Goal: Information Seeking & Learning: Learn about a topic

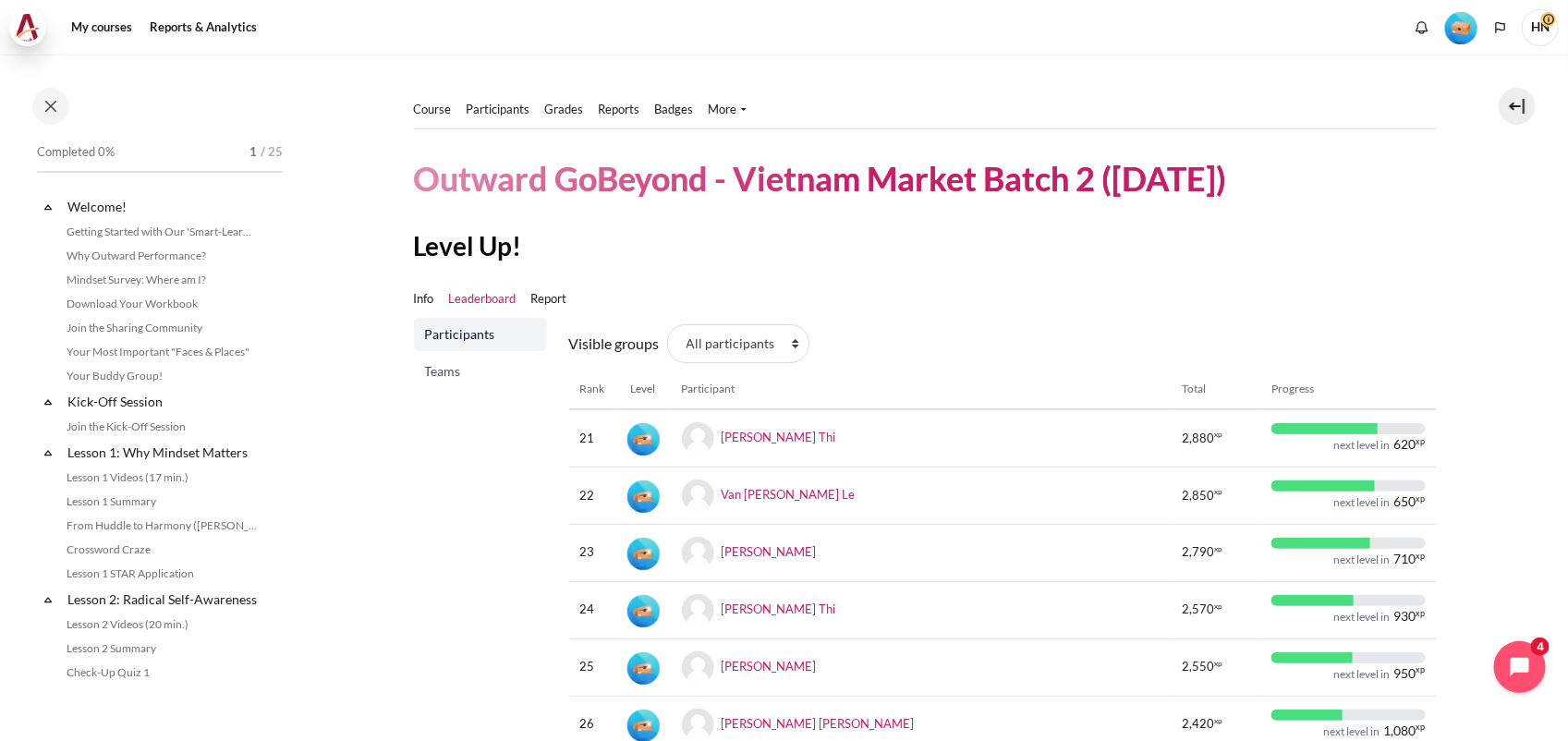
click at [37, 26] on img at bounding box center [28, 28] width 26 height 28
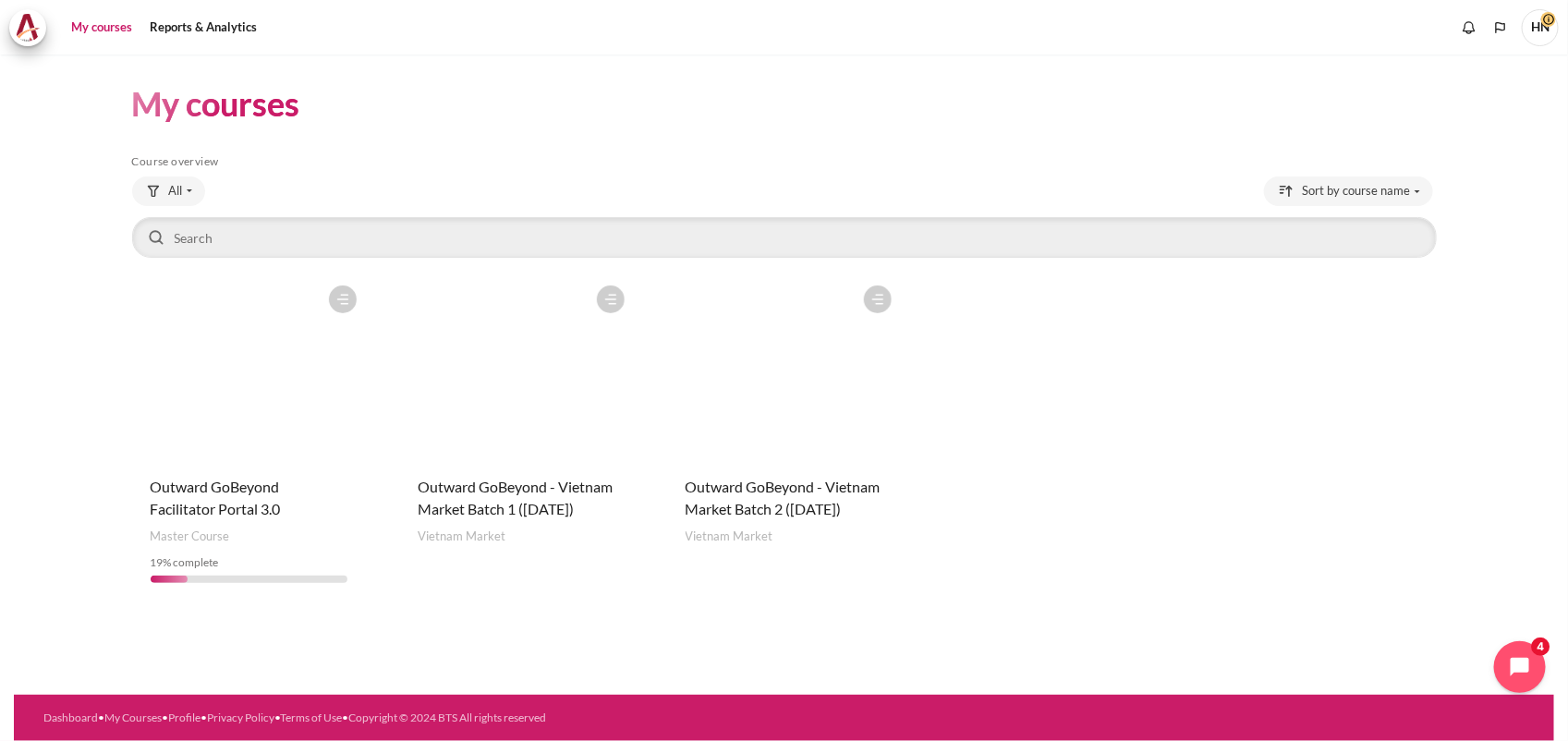
click at [781, 346] on figure "Content" at bounding box center [784, 369] width 234 height 185
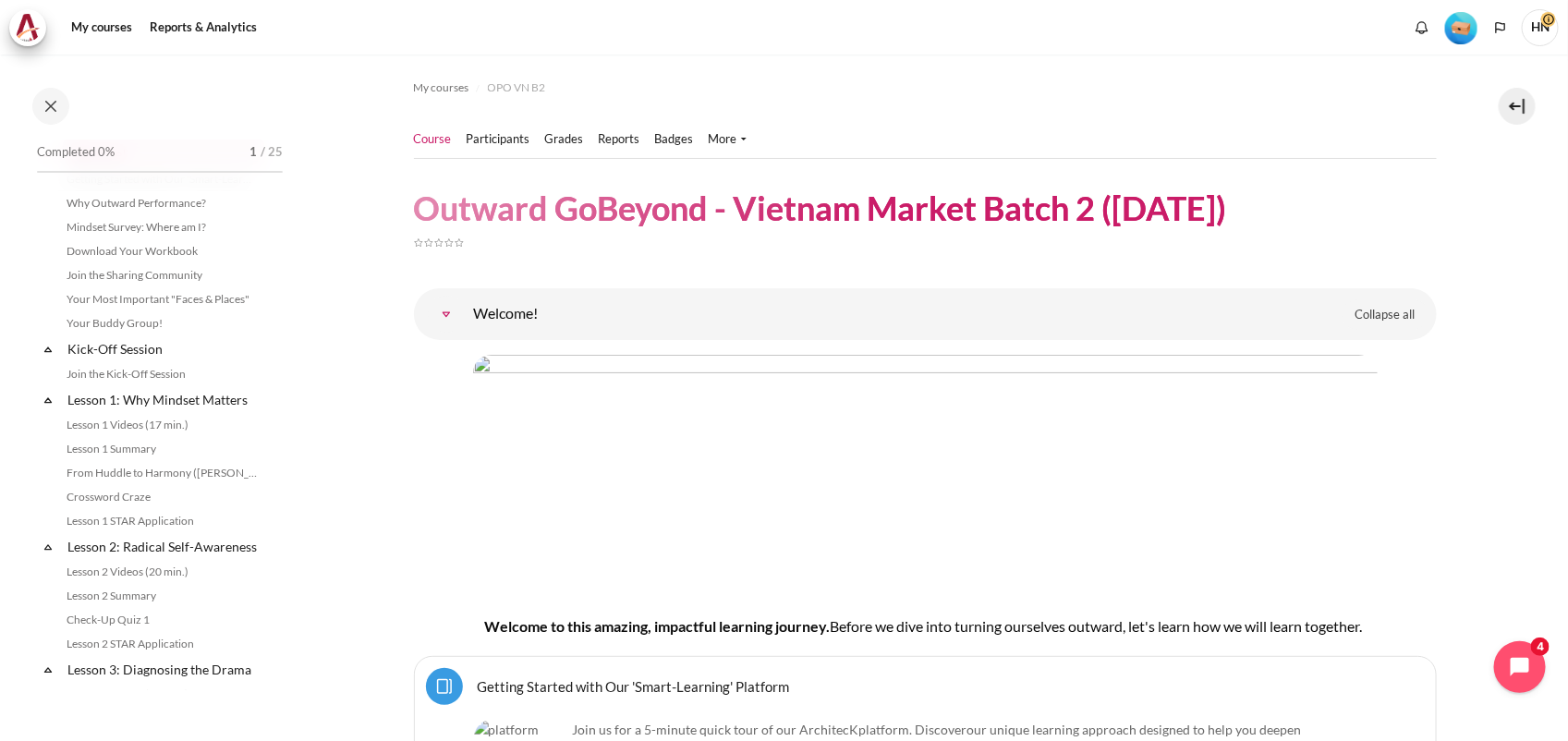
click at [1457, 29] on img "Level #1" at bounding box center [1461, 28] width 33 height 33
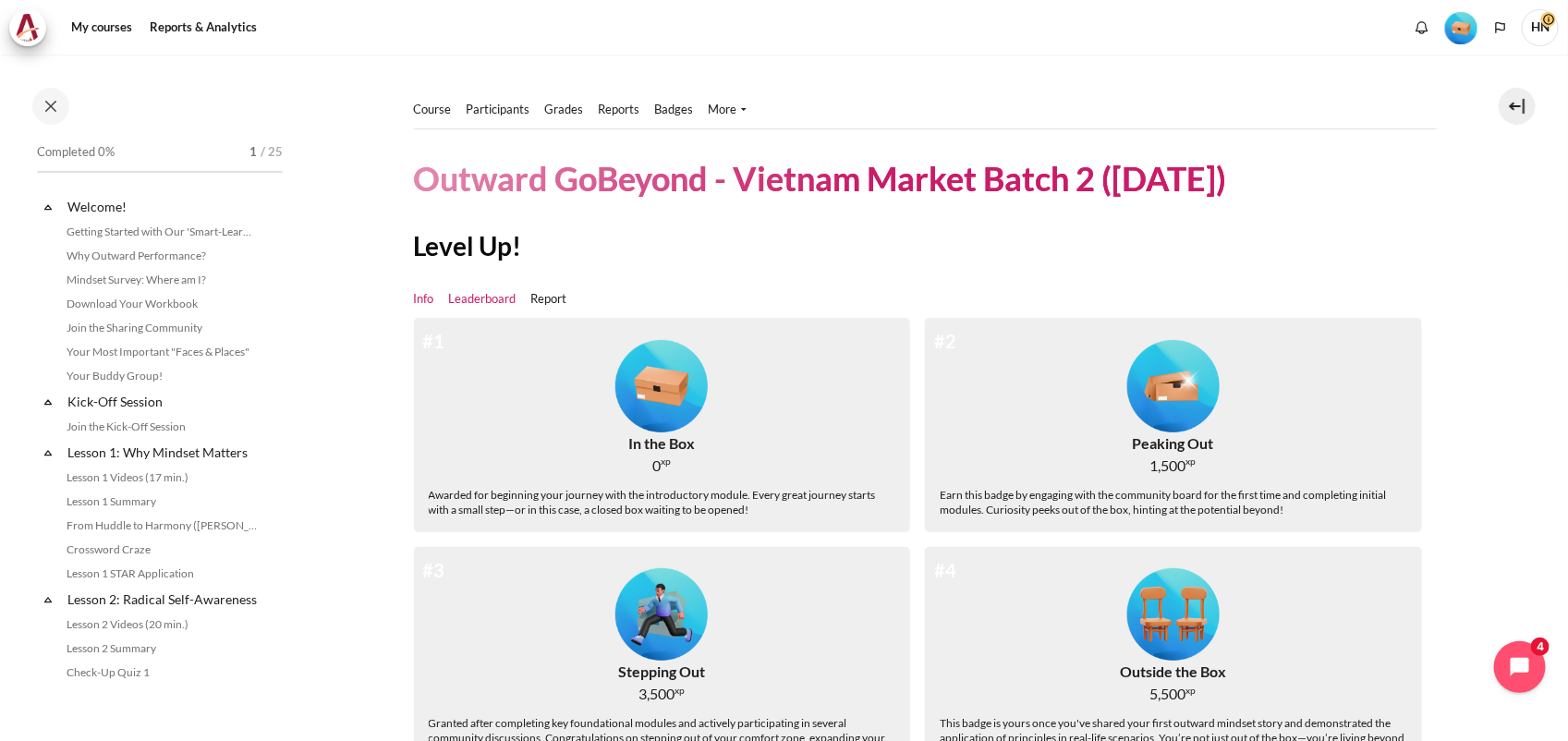
click at [500, 298] on link "Leaderboard" at bounding box center [483, 300] width 67 height 19
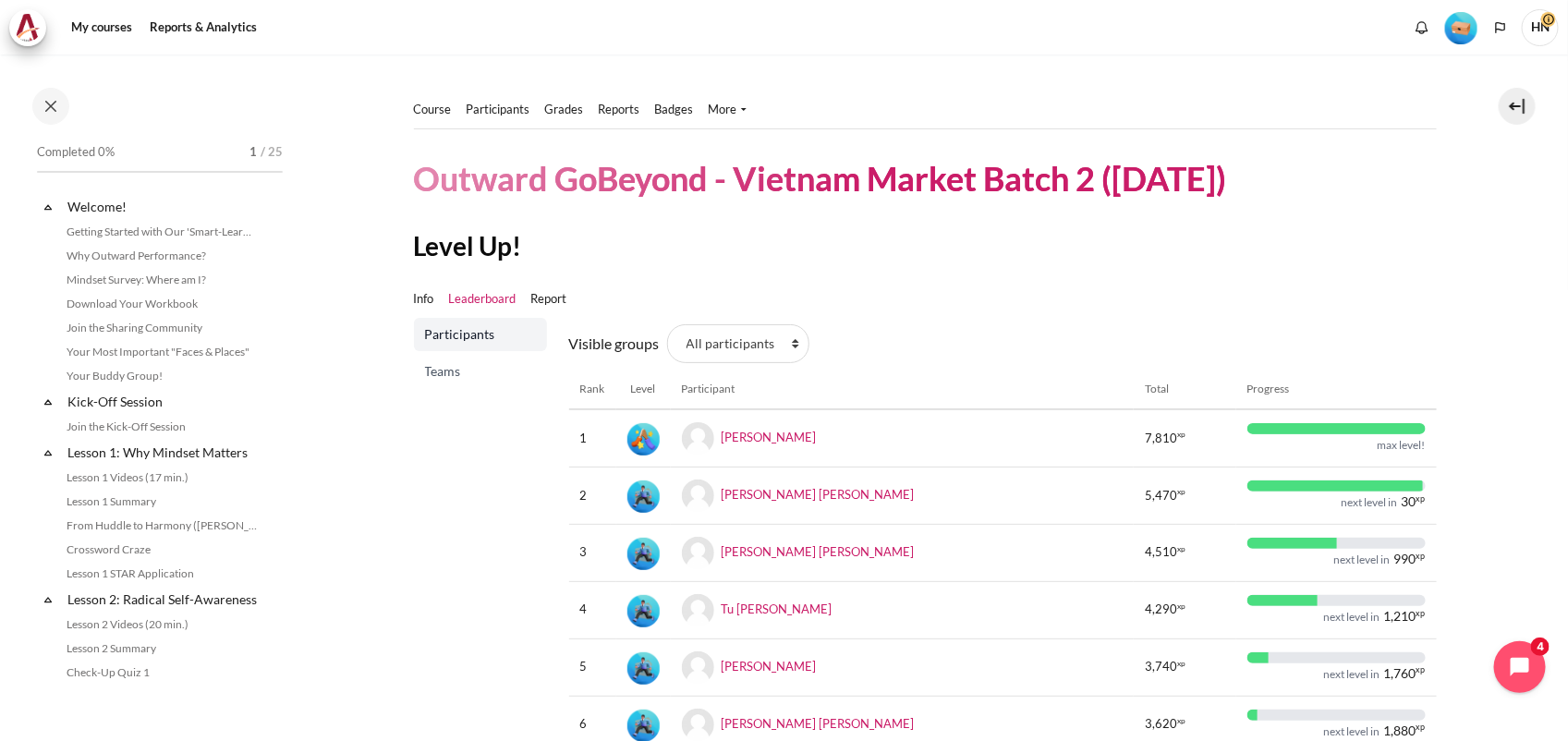
click at [1456, 29] on img "Level #1" at bounding box center [1461, 28] width 33 height 33
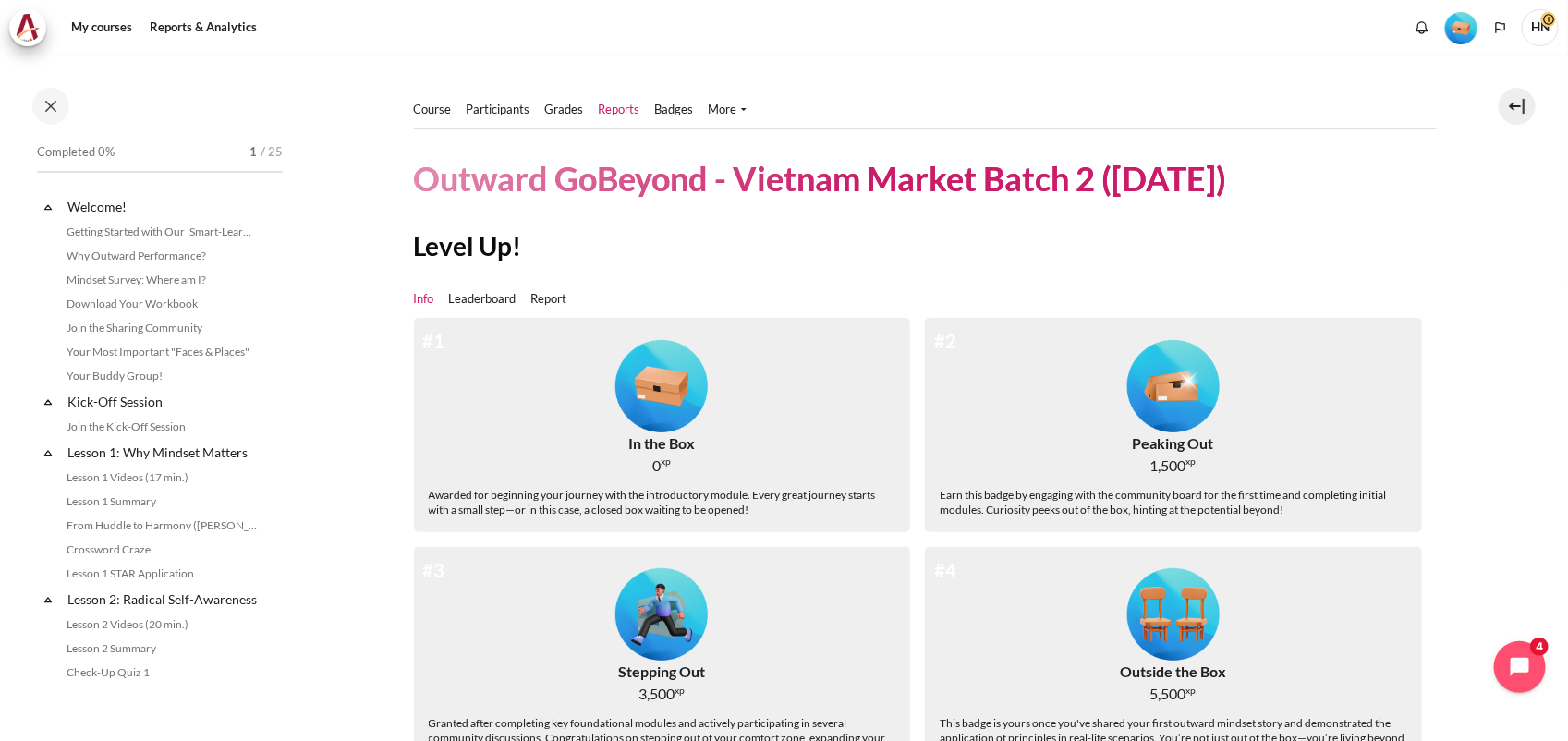
click at [617, 107] on link "Reports" at bounding box center [619, 110] width 42 height 19
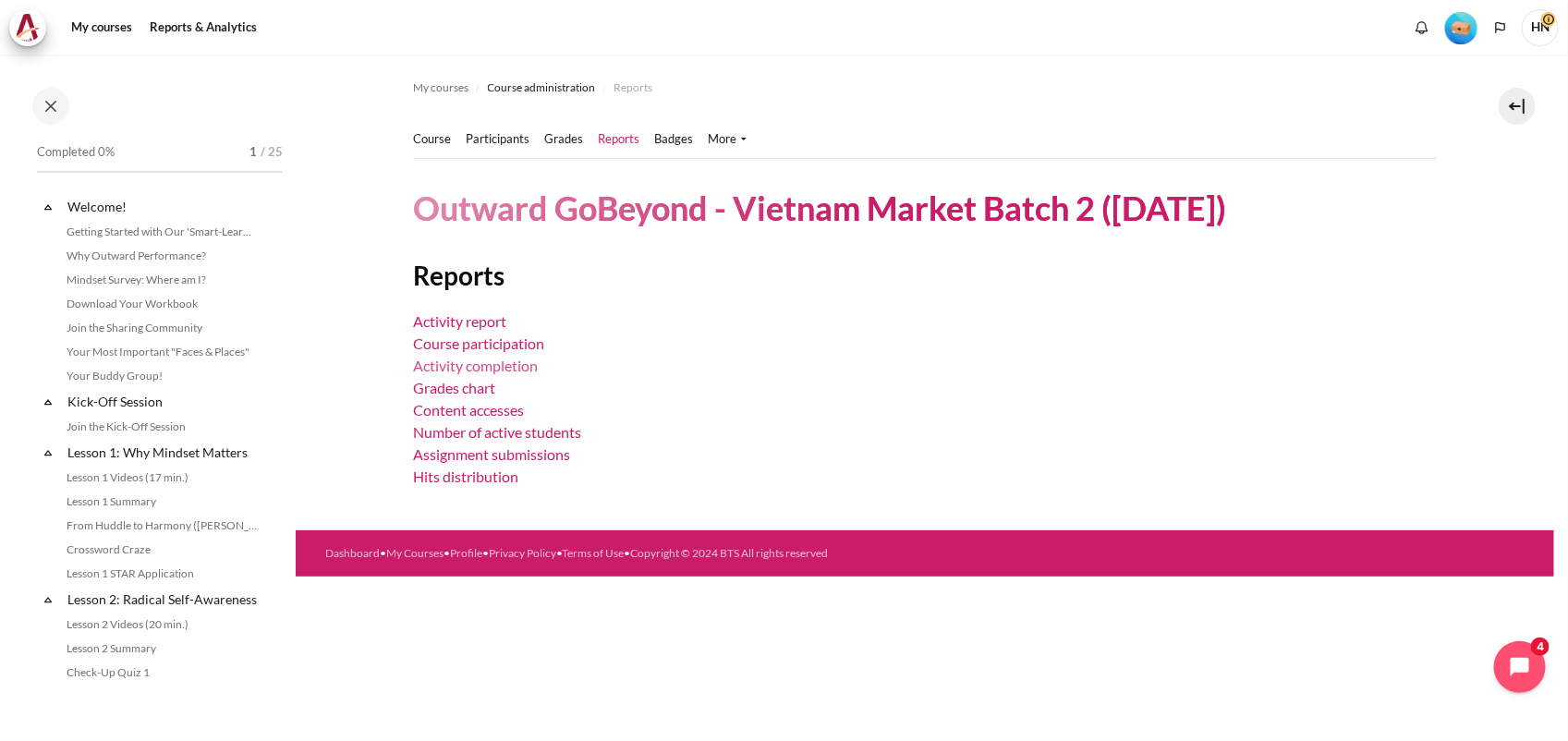
click at [469, 363] on link "Activity completion" at bounding box center [476, 365] width 125 height 18
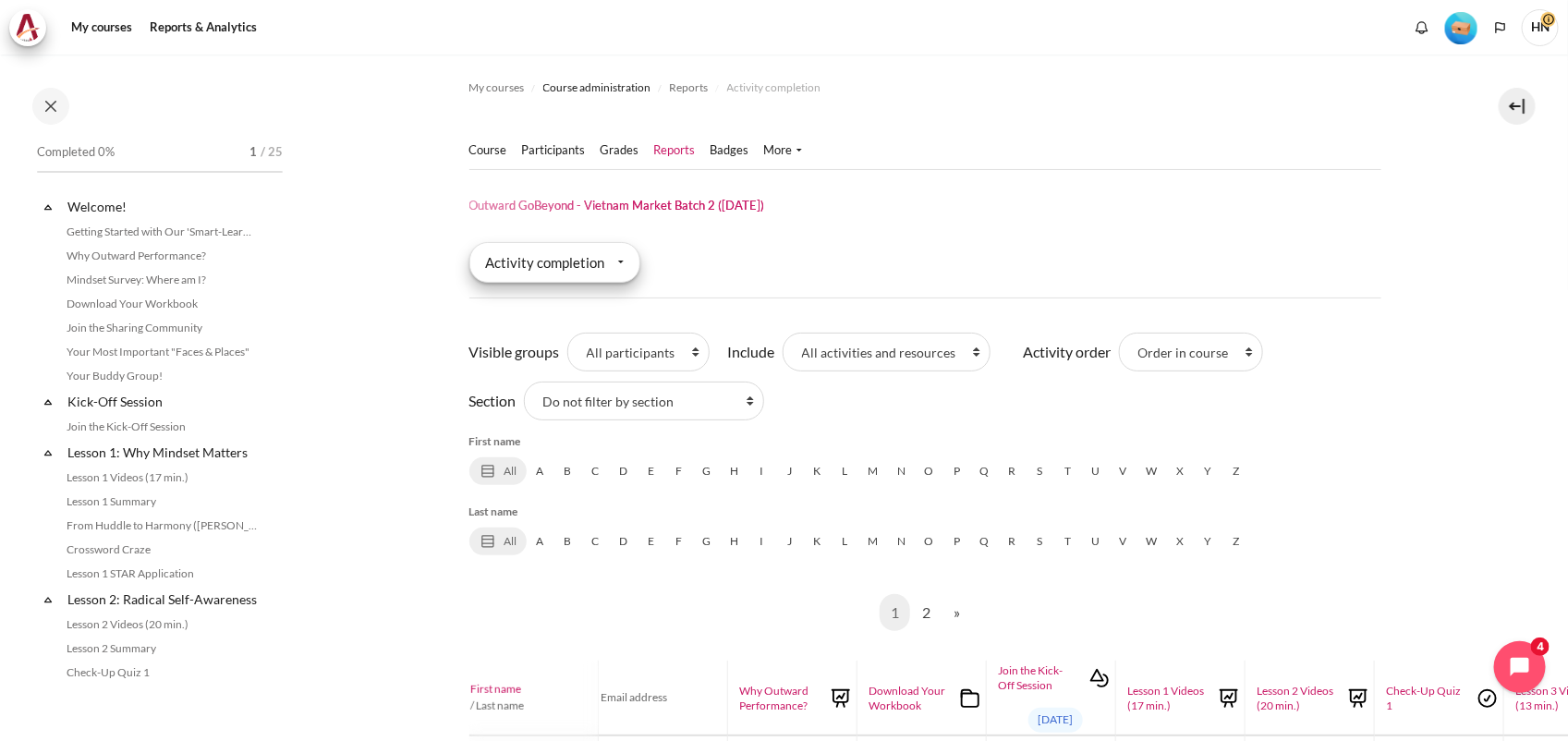
click at [609, 269] on div "Activity completion" at bounding box center [554, 262] width 171 height 41
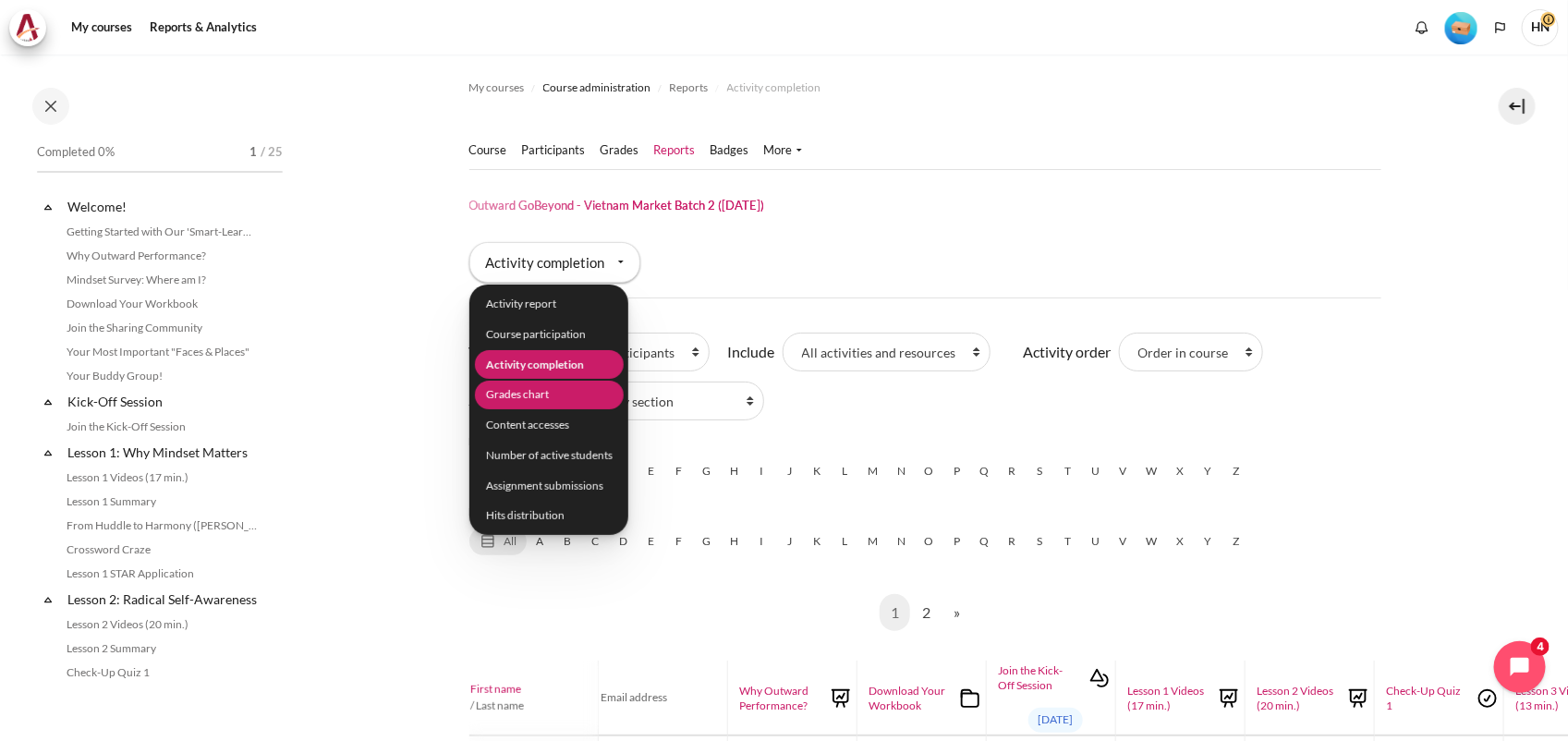
click at [554, 390] on li "Grades chart" at bounding box center [548, 395] width 148 height 29
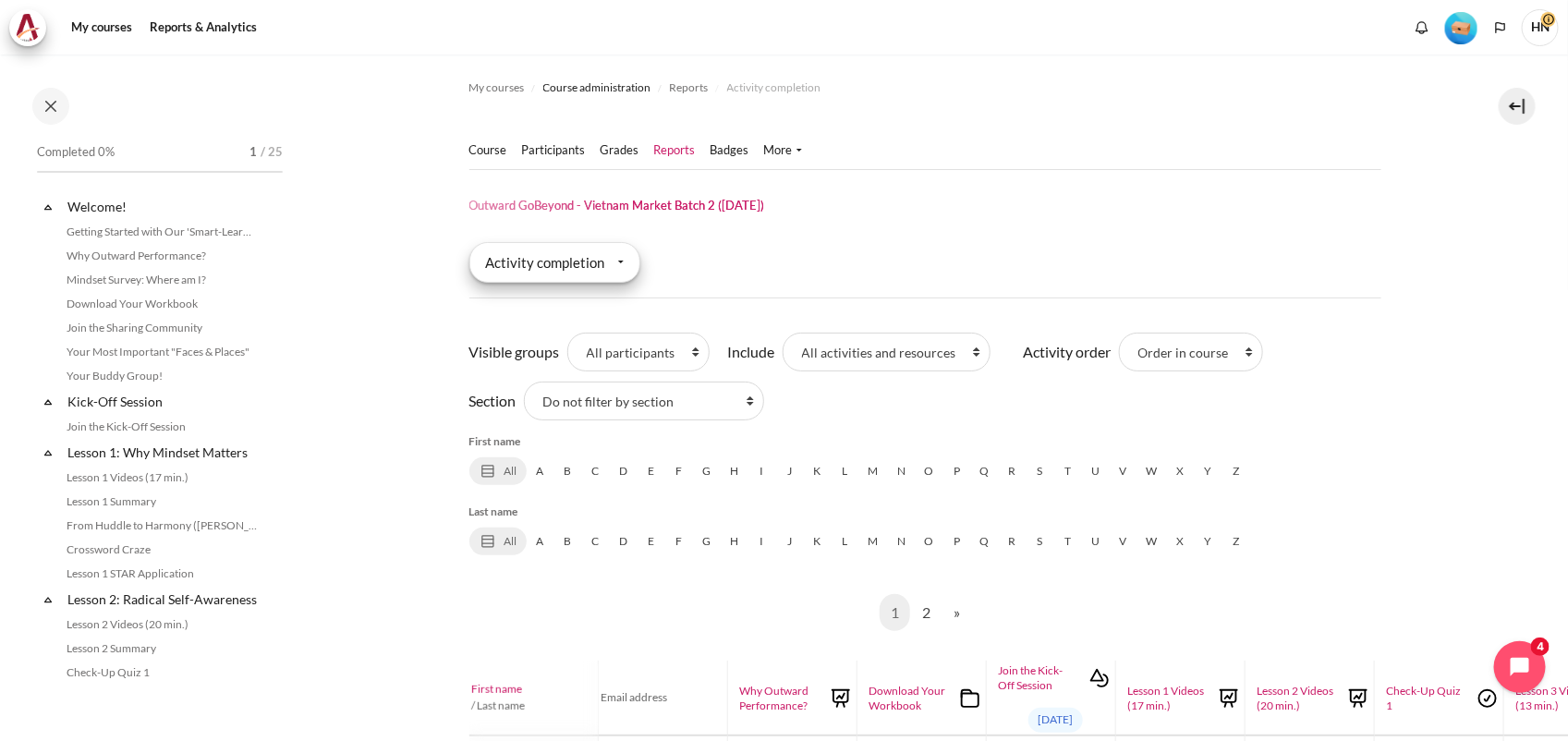
click at [619, 270] on div "Activity completion" at bounding box center [554, 262] width 171 height 41
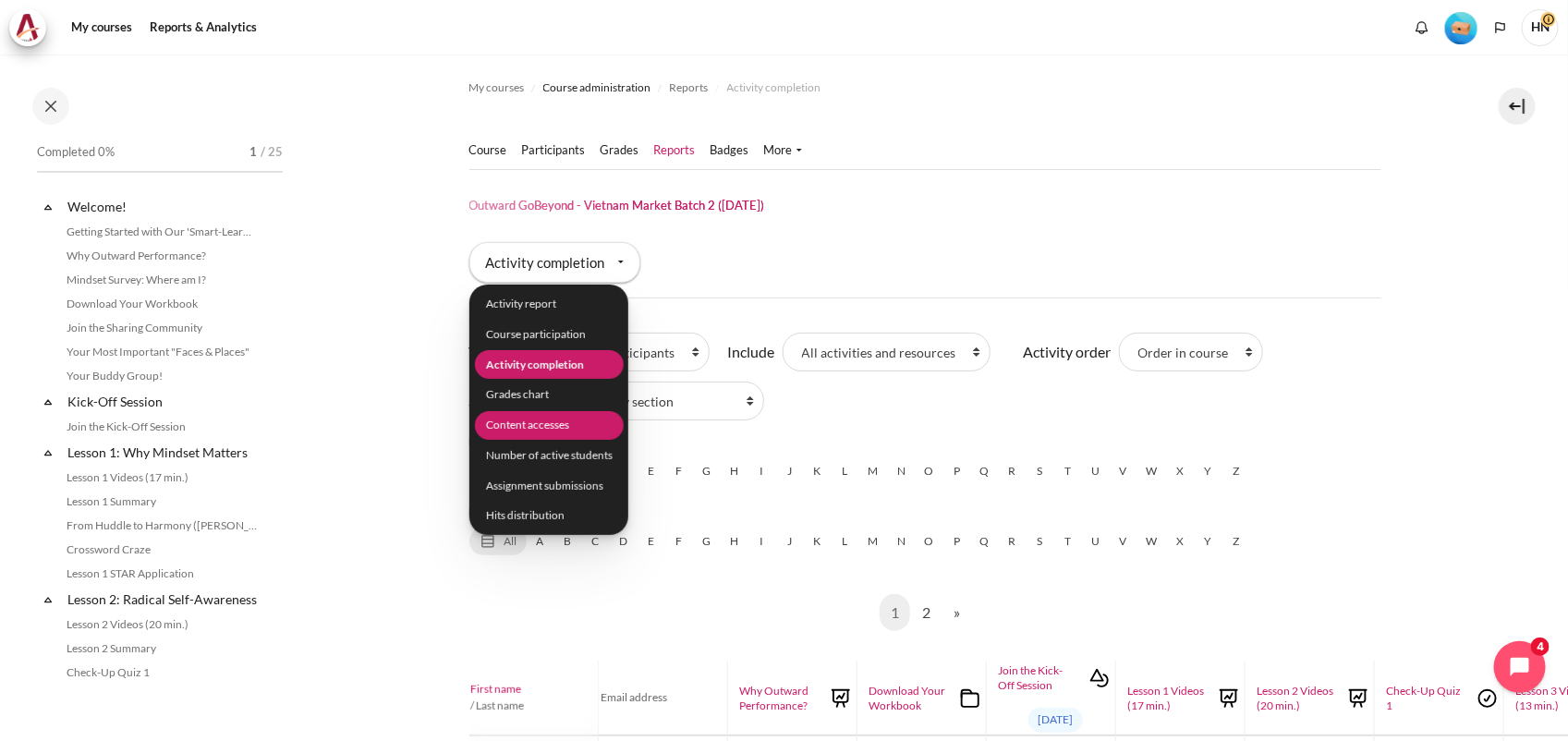
click at [556, 426] on li "Content accesses" at bounding box center [548, 425] width 148 height 29
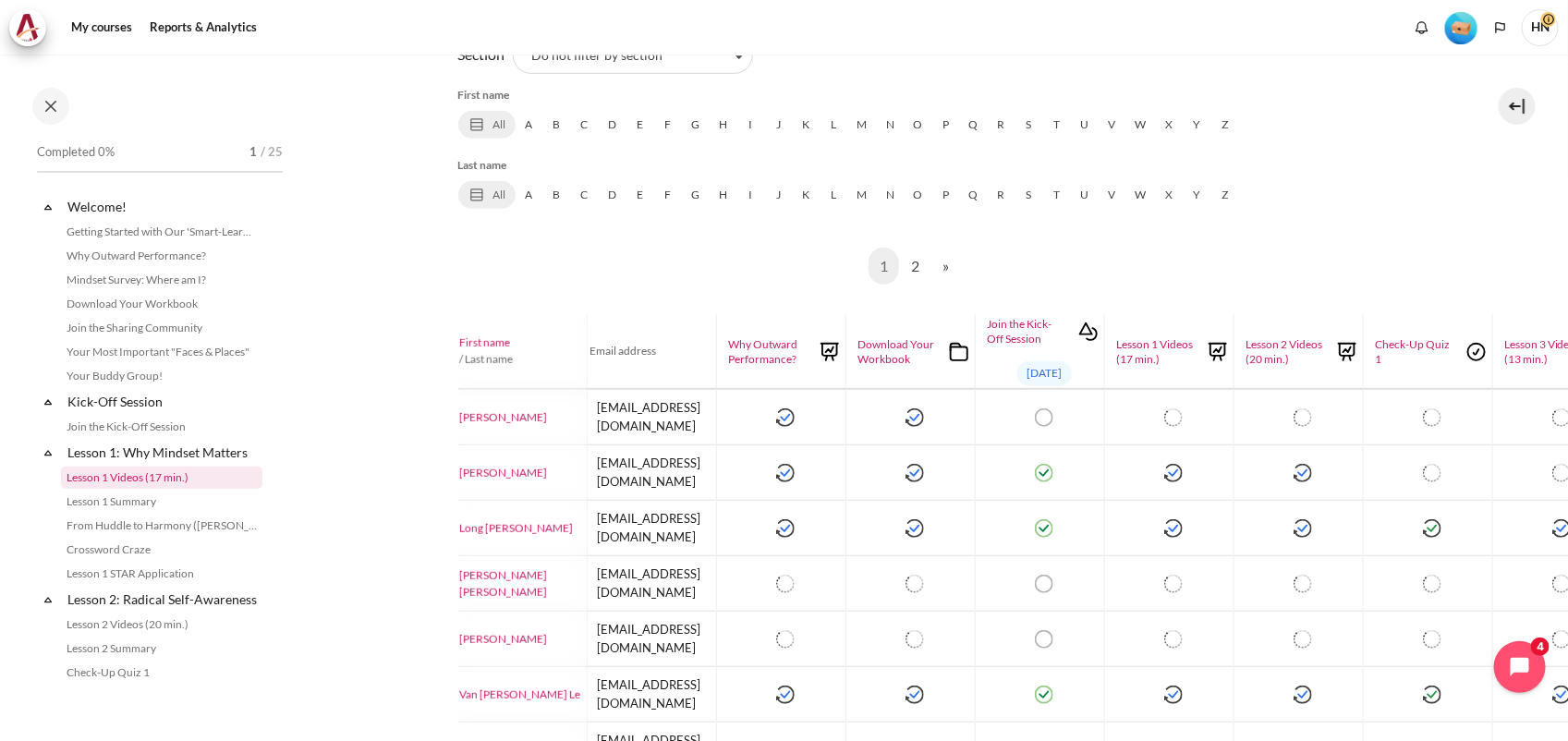
scroll to position [116, 0]
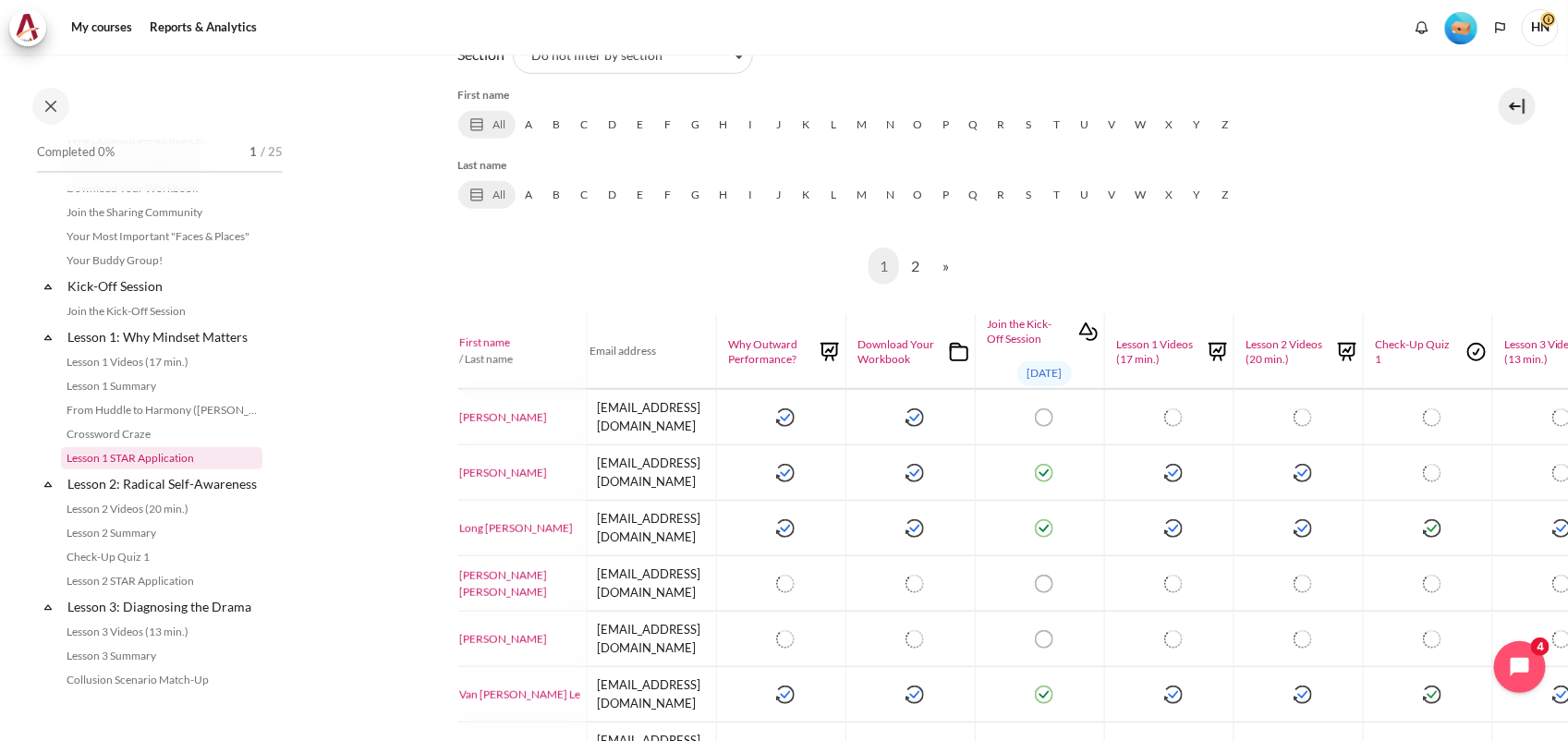
click at [128, 455] on link "Lesson 1 STAR Application" at bounding box center [161, 458] width 202 height 22
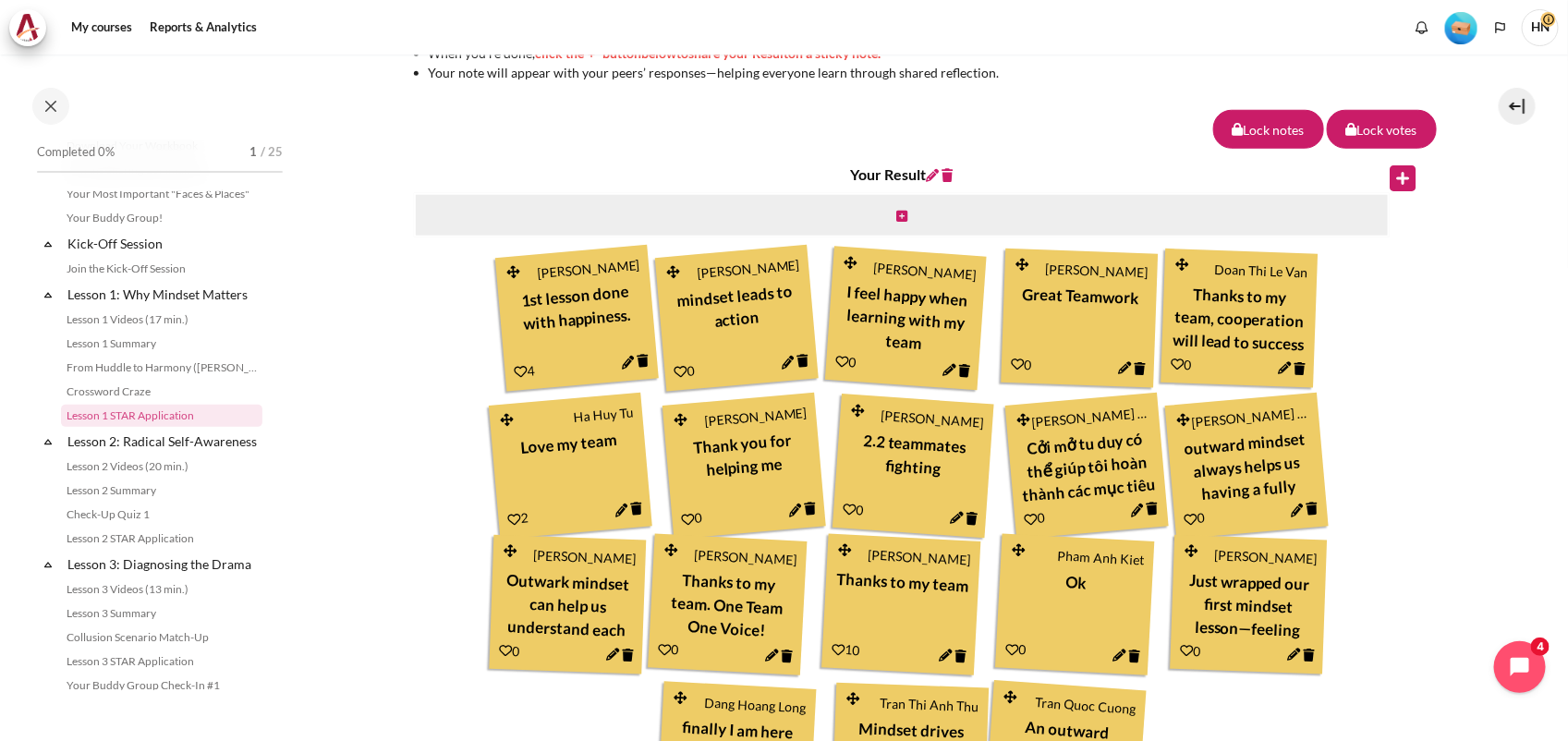
scroll to position [692, 0]
